Goal: Information Seeking & Learning: Learn about a topic

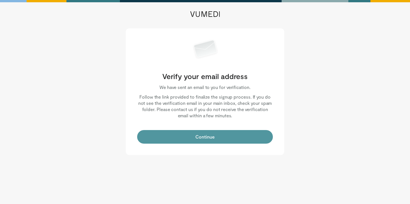
click at [192, 140] on button "Continue" at bounding box center [205, 137] width 136 height 14
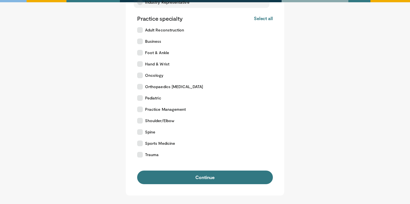
scroll to position [114, 0]
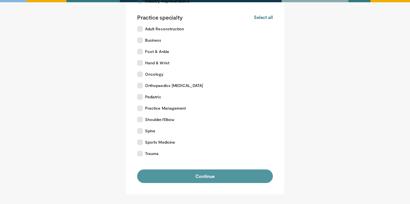
click at [175, 175] on button "Continue" at bounding box center [205, 176] width 136 height 14
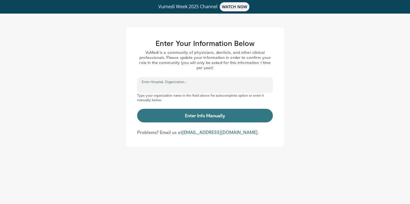
click at [209, 88] on input "Enter Hospital, Organization..." at bounding box center [205, 87] width 127 height 6
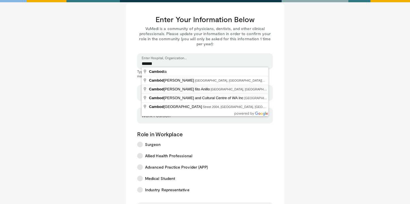
scroll to position [24, 0]
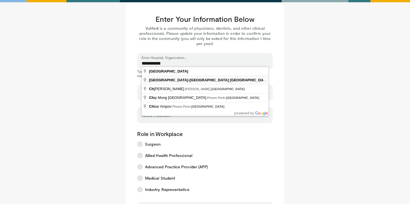
type input "**********"
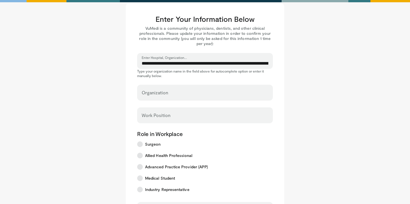
select select "**"
type input "**********"
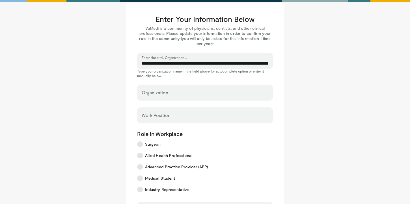
type input "******"
click at [166, 116] on input "Work Position" at bounding box center [205, 118] width 127 height 6
type input "*"
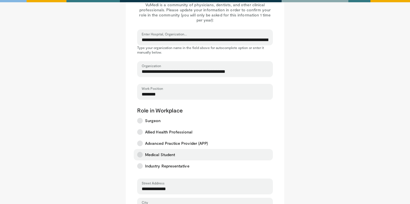
type input "********"
click at [159, 157] on label "Medical Student" at bounding box center [203, 154] width 139 height 11
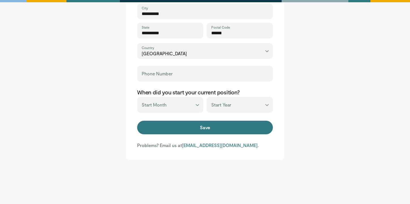
scroll to position [244, 0]
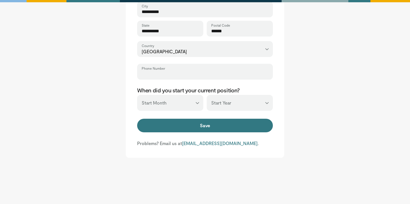
click at [156, 72] on input "Phone Number" at bounding box center [205, 74] width 127 height 6
type input "*********"
type input "***"
type input "******"
click at [160, 101] on select "*** ******* ******** ***** ***** *** **** **** ****** ********* ******* *******…" at bounding box center [170, 103] width 66 height 16
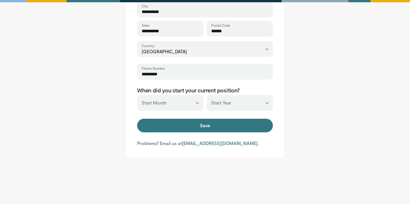
select select "*"
click at [137, 95] on select "*** ******* ******** ***** ***** *** **** **** ****** ********* ******* *******…" at bounding box center [170, 103] width 66 height 16
click at [226, 96] on select "*** **** **** **** **** **** **** **** **** **** **** **** **** **** **** **** …" at bounding box center [240, 103] width 66 height 16
select select "****"
click at [207, 95] on select "*** **** **** **** **** **** **** **** **** **** **** **** **** **** **** **** …" at bounding box center [240, 103] width 66 height 16
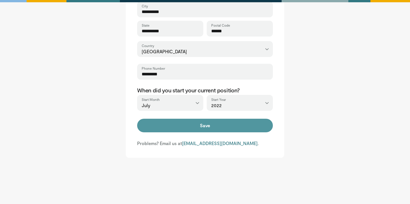
click at [213, 123] on button "Save" at bounding box center [205, 126] width 136 height 14
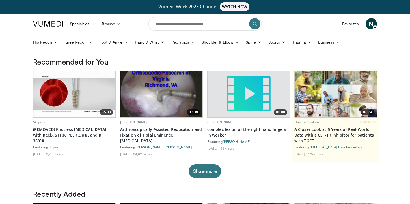
click at [375, 26] on icon at bounding box center [375, 27] width 4 height 4
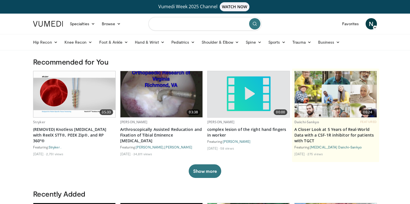
click at [173, 24] on input "Search topics, interventions" at bounding box center [205, 24] width 113 height 14
type input "*"
type input "**********"
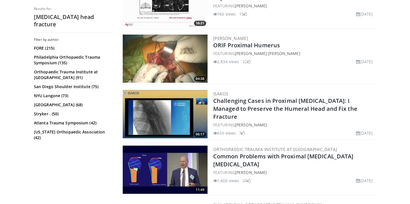
scroll to position [392, 0]
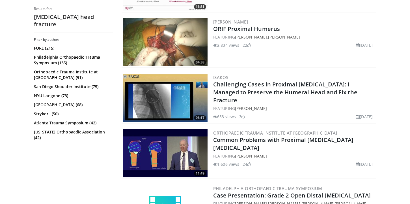
click at [175, 107] on img at bounding box center [165, 98] width 85 height 48
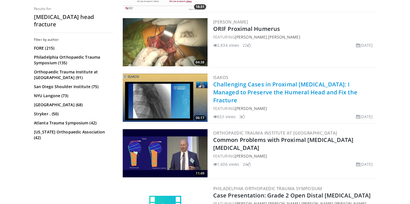
click at [250, 92] on link "Challenging Cases in Proximal [MEDICAL_DATA]: I Managed to Preserve the Humeral…" at bounding box center [285, 91] width 144 height 23
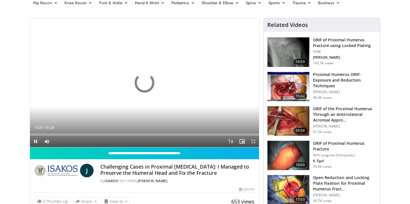
scroll to position [40, 0]
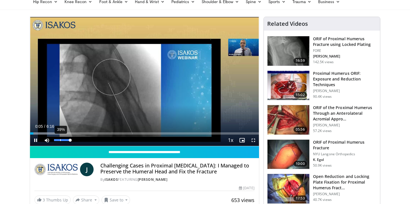
click at [60, 140] on div "39%" at bounding box center [60, 140] width 1 height 2
click at [57, 140] on div "Volume Level" at bounding box center [57, 140] width 6 height 2
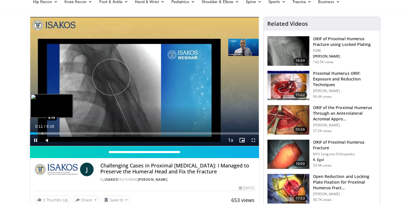
click at [42, 132] on div "Loaded : 15.80% 0:11 0:19" at bounding box center [144, 131] width 229 height 5
click at [50, 134] on div "Progress Bar" at bounding box center [50, 133] width 1 height 2
click at [55, 134] on div "Progress Bar" at bounding box center [55, 133] width 1 height 2
click at [63, 133] on div "Progress Bar" at bounding box center [66, 133] width 59 height 2
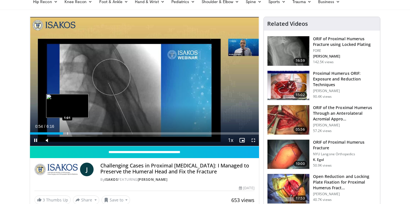
click at [68, 133] on div "Progress Bar" at bounding box center [74, 133] width 58 height 2
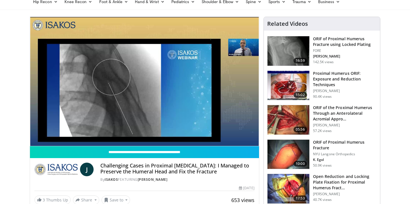
click at [74, 133] on div "10 seconds Tap to unmute" at bounding box center [144, 81] width 229 height 129
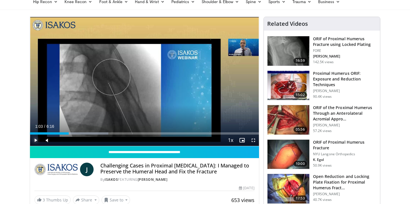
click at [35, 140] on span "Video Player" at bounding box center [35, 139] width 11 height 11
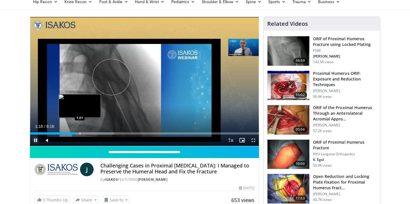
click at [80, 132] on div "Progress Bar" at bounding box center [80, 133] width 1 height 2
click at [91, 132] on div "Progress Bar" at bounding box center [91, 133] width 1 height 2
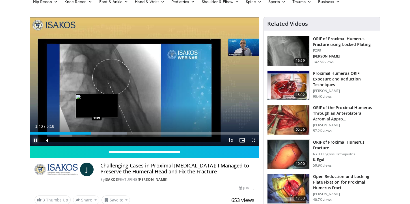
click at [97, 132] on div "Progress Bar" at bounding box center [97, 133] width 1 height 2
click at [105, 132] on div "Progress Bar" at bounding box center [104, 133] width 1 height 2
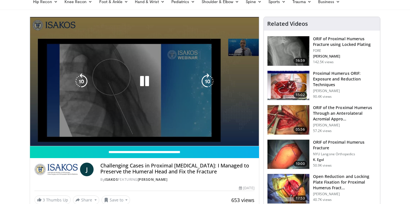
click at [114, 132] on div "10 seconds Tap to unmute" at bounding box center [144, 81] width 229 height 129
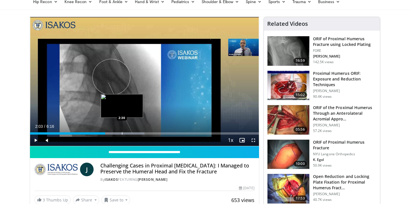
click at [122, 133] on div "Progress Bar" at bounding box center [122, 133] width 1 height 2
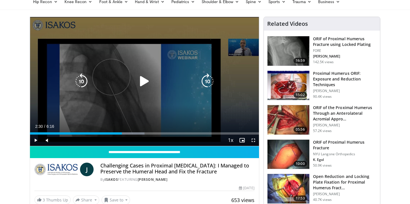
click at [160, 90] on div "10 seconds Tap to unmute" at bounding box center [144, 81] width 229 height 129
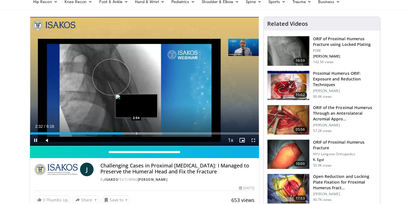
click at [136, 132] on div "Loaded : 57.98% 2:32 2:54" at bounding box center [144, 131] width 229 height 5
click at [145, 134] on div "Progress Bar" at bounding box center [145, 133] width 1 height 2
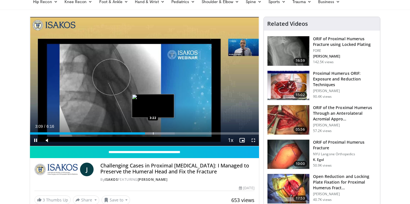
click at [153, 134] on div "Progress Bar" at bounding box center [153, 133] width 1 height 2
click at [162, 134] on div "Progress Bar" at bounding box center [162, 133] width 1 height 2
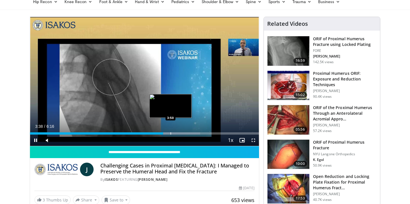
click at [171, 133] on div "Progress Bar" at bounding box center [171, 133] width 1 height 2
click at [177, 133] on div "Progress Bar" at bounding box center [177, 133] width 1 height 2
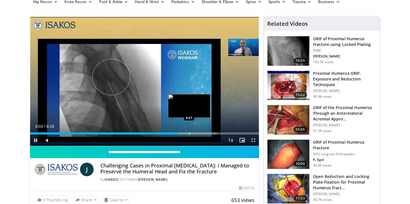
click at [189, 134] on div "Progress Bar" at bounding box center [188, 133] width 57 height 2
click at [200, 134] on div "Progress Bar" at bounding box center [200, 133] width 1 height 2
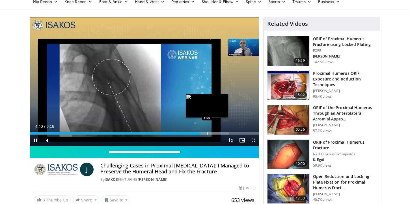
click at [207, 134] on div "Progress Bar" at bounding box center [207, 133] width 1 height 2
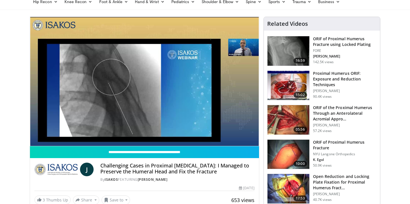
click at [285, 52] on img at bounding box center [289, 50] width 42 height 29
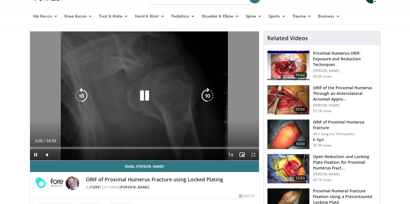
scroll to position [25, 0]
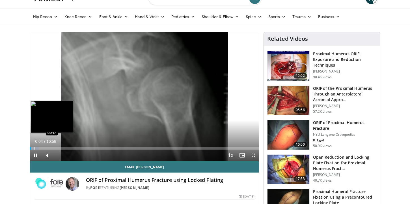
click at [34, 148] on div "Progress Bar" at bounding box center [34, 148] width 9 height 2
click at [38, 148] on div "Progress Bar" at bounding box center [38, 148] width 1 height 2
click at [48, 148] on div "Progress Bar" at bounding box center [48, 148] width 1 height 2
click at [51, 148] on div "Progress Bar" at bounding box center [51, 148] width 1 height 2
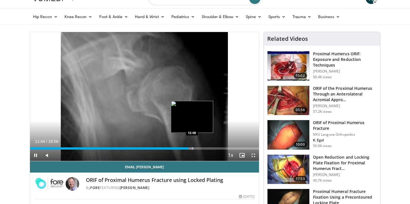
click at [192, 148] on div "Progress Bar" at bounding box center [192, 148] width 1 height 2
click at [195, 149] on div "Progress Bar" at bounding box center [195, 148] width 1 height 2
click at [200, 148] on div "Progress Bar" at bounding box center [200, 148] width 1 height 2
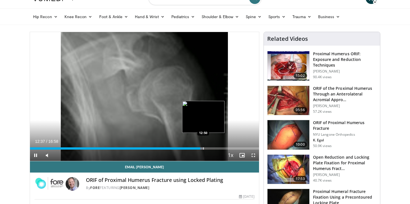
click at [203, 149] on div "Progress Bar" at bounding box center [203, 148] width 1 height 2
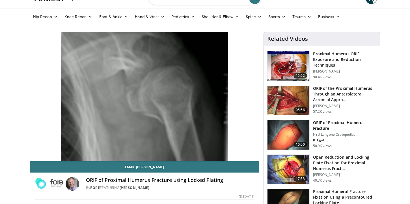
click at [288, 138] on img at bounding box center [289, 134] width 42 height 29
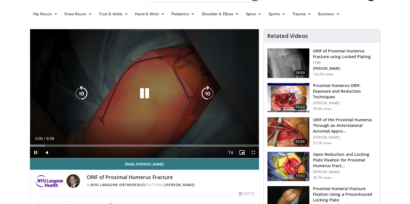
scroll to position [30, 0]
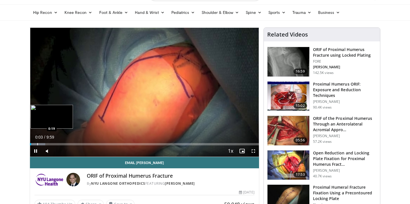
click at [37, 144] on div "Progress Bar" at bounding box center [37, 144] width 1 height 2
click at [46, 144] on div "10 seconds Tap to unmute" at bounding box center [144, 92] width 229 height 129
click at [43, 144] on div "Progress Bar" at bounding box center [43, 144] width 1 height 2
click at [57, 143] on div "Progress Bar" at bounding box center [57, 144] width 1 height 2
click at [60, 144] on div "Progress Bar" at bounding box center [60, 144] width 1 height 2
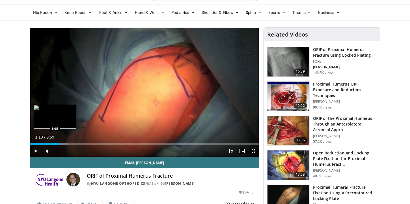
click at [55, 144] on div "Progress Bar" at bounding box center [55, 144] width 1 height 2
click at [58, 144] on div "Progress Bar" at bounding box center [58, 144] width 1 height 2
click at [62, 144] on div "Progress Bar" at bounding box center [62, 144] width 1 height 2
click at [65, 144] on div "Progress Bar" at bounding box center [65, 144] width 1 height 2
click at [68, 145] on div "Progress Bar" at bounding box center [68, 144] width 1 height 2
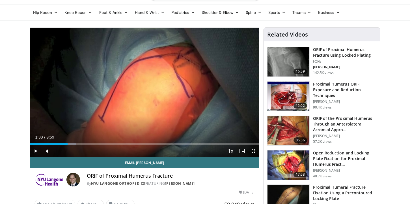
click at [69, 145] on div "Current Time 1:38 / Duration 9:59 Play Skip Backward Skip Forward Mute Loaded :…" at bounding box center [144, 150] width 229 height 11
click at [37, 149] on span "Video Player" at bounding box center [35, 150] width 11 height 11
click at [74, 143] on div "Progress Bar" at bounding box center [72, 144] width 30 height 2
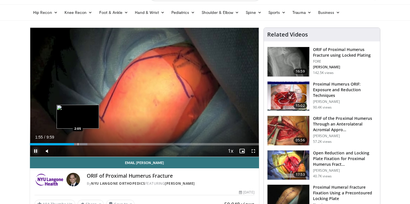
click at [78, 144] on div "Progress Bar" at bounding box center [78, 144] width 1 height 2
click at [83, 144] on div "Progress Bar" at bounding box center [83, 144] width 1 height 2
click at [86, 145] on div "Progress Bar" at bounding box center [86, 144] width 1 height 2
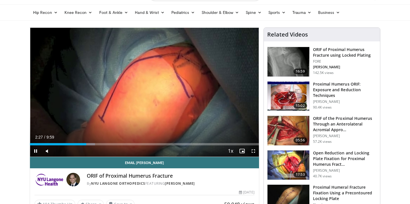
click at [89, 145] on div "Current Time 2:27 / Duration 9:59 Pause Skip Backward Skip Forward Mute 93% Loa…" at bounding box center [144, 150] width 229 height 11
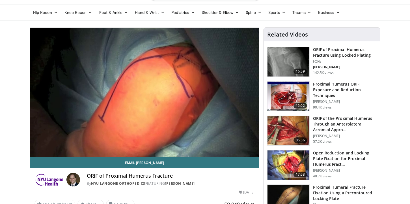
click at [89, 145] on div "10 seconds Tap to unmute" at bounding box center [144, 92] width 229 height 129
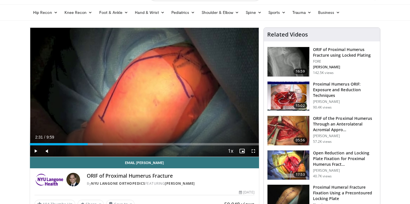
click at [94, 145] on div "Current Time 2:31 / Duration 9:59 Play Skip Backward Skip Forward Mute 93% Load…" at bounding box center [144, 150] width 229 height 11
click at [96, 144] on div "Progress Bar" at bounding box center [96, 144] width 1 height 2
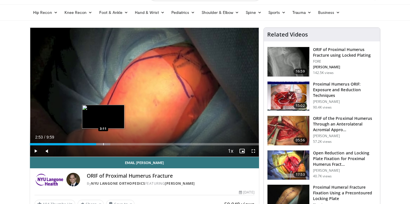
click at [103, 144] on div "Progress Bar" at bounding box center [103, 144] width 1 height 2
click at [107, 144] on div "Progress Bar" at bounding box center [107, 144] width 1 height 2
click at [112, 144] on div "Progress Bar" at bounding box center [112, 144] width 1 height 2
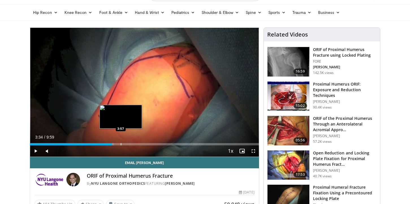
click at [121, 145] on div "Progress Bar" at bounding box center [121, 144] width 1 height 2
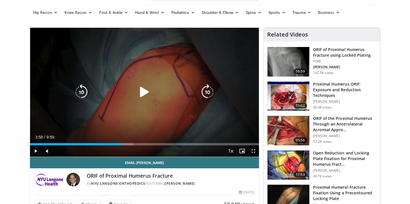
click at [144, 91] on icon "Video Player" at bounding box center [145, 92] width 16 height 16
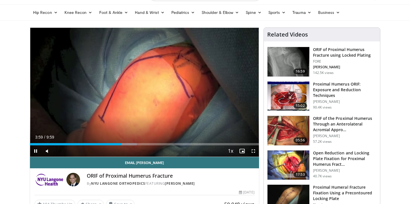
click at [125, 145] on div "Current Time 3:59 / Duration 9:59 Pause Skip Backward Skip Forward Mute 93% Loa…" at bounding box center [144, 150] width 229 height 11
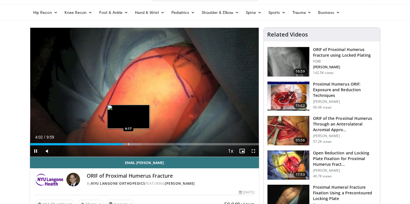
click at [128, 144] on div "Progress Bar" at bounding box center [129, 144] width 23 height 2
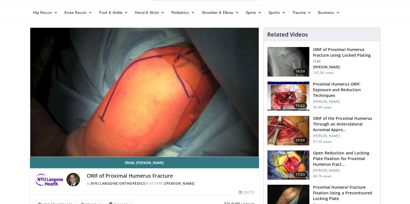
click at [131, 144] on div "10 seconds Tap to unmute" at bounding box center [144, 92] width 229 height 129
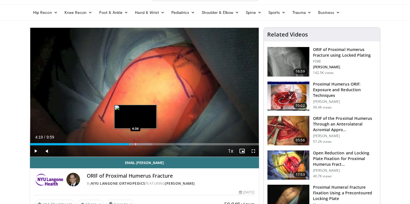
click at [136, 144] on div "Progress Bar" at bounding box center [136, 144] width 1 height 2
click at [139, 145] on div "Progress Bar" at bounding box center [139, 144] width 1 height 2
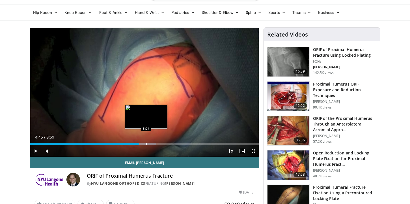
click at [147, 145] on div "Progress Bar" at bounding box center [146, 144] width 1 height 2
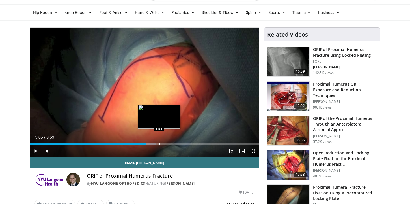
click at [159, 144] on div "Progress Bar" at bounding box center [159, 144] width 1 height 2
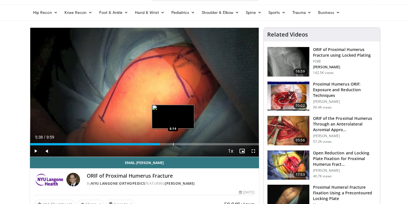
click at [173, 143] on div "Progress Bar" at bounding box center [173, 144] width 1 height 2
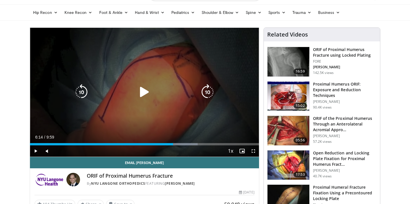
click at [133, 124] on div "10 seconds Tap to unmute" at bounding box center [144, 92] width 229 height 129
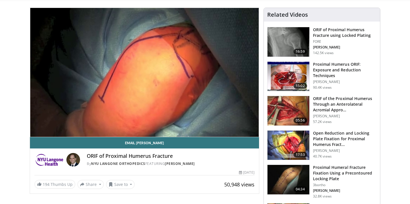
scroll to position [50, 0]
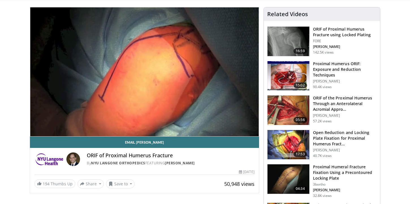
click at [293, 147] on img at bounding box center [289, 144] width 42 height 29
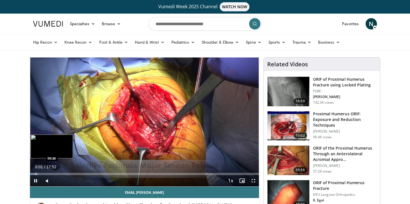
click at [35, 172] on div "Loaded : 3.69% 00:02 00:26" at bounding box center [144, 172] width 229 height 5
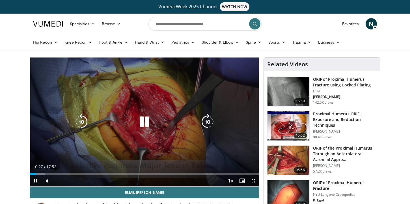
click at [201, 123] on icon "Video Player" at bounding box center [208, 122] width 16 height 16
click at [212, 122] on icon "Video Player" at bounding box center [208, 122] width 16 height 16
click at [206, 119] on icon "Video Player" at bounding box center [208, 122] width 16 height 16
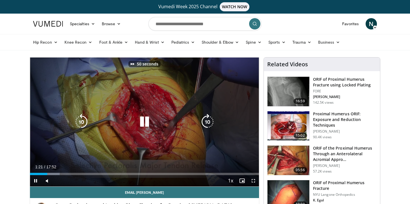
click at [206, 119] on icon "Video Player" at bounding box center [208, 122] width 16 height 16
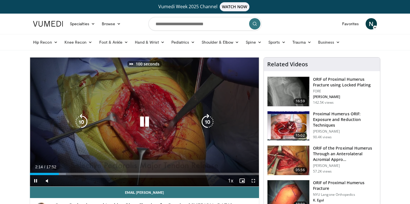
click at [206, 119] on icon "Video Player" at bounding box center [208, 122] width 16 height 16
click at [141, 125] on icon "Video Player" at bounding box center [145, 122] width 16 height 16
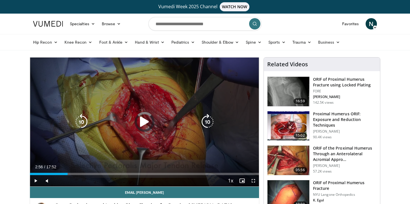
click at [141, 125] on icon "Video Player" at bounding box center [145, 122] width 16 height 16
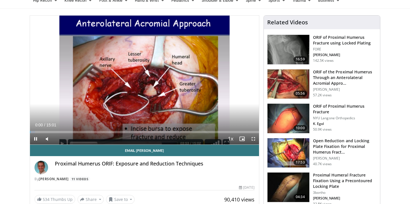
scroll to position [24, 0]
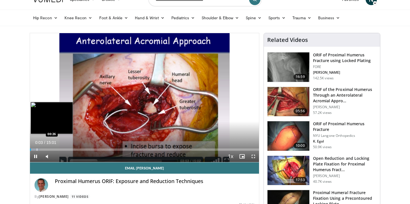
click at [37, 149] on div "Progress Bar" at bounding box center [37, 149] width 1 height 2
click at [44, 148] on div "Progress Bar" at bounding box center [44, 149] width 1 height 2
click at [50, 149] on div "10 seconds Tap to unmute" at bounding box center [144, 97] width 229 height 129
click at [40, 149] on div "Progress Bar" at bounding box center [40, 149] width 1 height 2
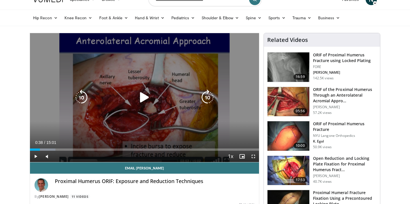
click at [132, 97] on div "Video Player" at bounding box center [145, 97] width 138 height 11
click at [143, 97] on icon "Video Player" at bounding box center [145, 97] width 16 height 16
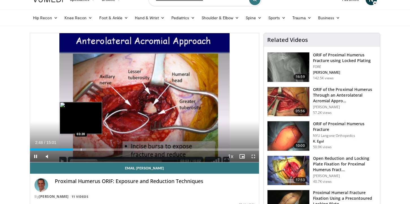
click at [81, 149] on div "Progress Bar" at bounding box center [81, 149] width 1 height 2
click at [87, 149] on div "Progress Bar" at bounding box center [87, 149] width 1 height 2
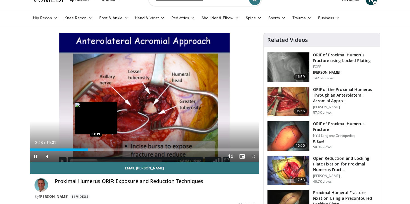
click at [96, 150] on div "Progress Bar" at bounding box center [96, 149] width 1 height 2
click at [98, 150] on div "Progress Bar" at bounding box center [98, 149] width 1 height 2
click at [104, 149] on div "Progress Bar" at bounding box center [104, 149] width 1 height 2
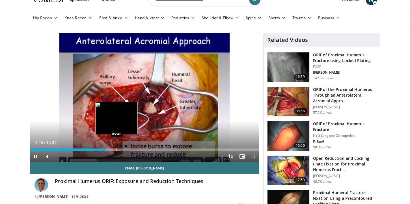
click at [117, 148] on div "Progress Bar" at bounding box center [117, 149] width 1 height 2
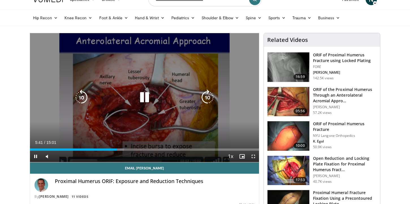
click at [118, 148] on div "Progress Bar" at bounding box center [116, 149] width 15 height 2
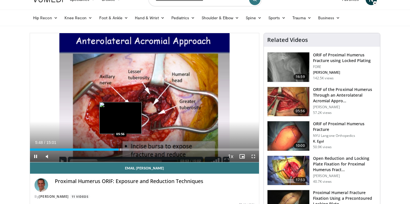
click at [121, 149] on div "Progress Bar" at bounding box center [121, 149] width 1 height 2
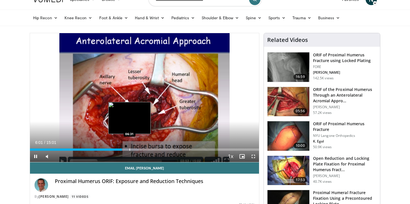
click at [130, 149] on div "Progress Bar" at bounding box center [130, 149] width 1 height 2
click at [136, 149] on div "Progress Bar" at bounding box center [136, 149] width 1 height 2
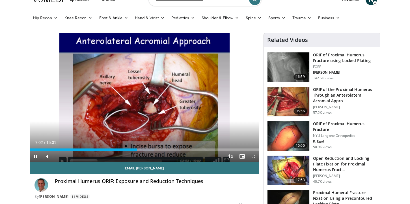
click at [143, 151] on div "Current Time 7:02 / Duration 15:01 Pause Skip Backward Skip Forward Mute Loaded…" at bounding box center [144, 156] width 229 height 11
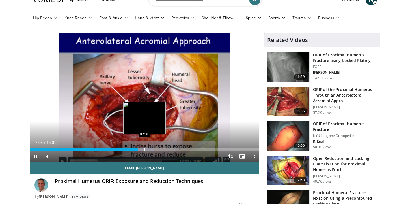
click at [145, 149] on div "Progress Bar" at bounding box center [145, 149] width 1 height 2
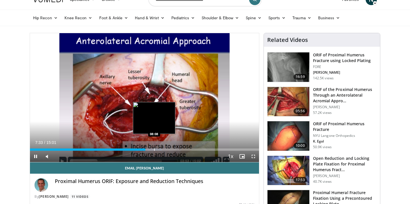
click at [154, 148] on div "Loaded : 57.57% 07:34 08:08" at bounding box center [144, 147] width 229 height 5
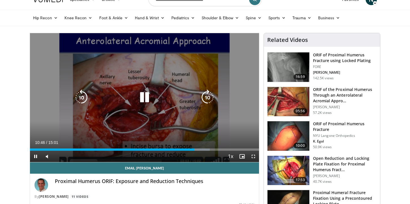
click at [147, 98] on icon "Video Player" at bounding box center [145, 97] width 16 height 16
